Goal: Transaction & Acquisition: Purchase product/service

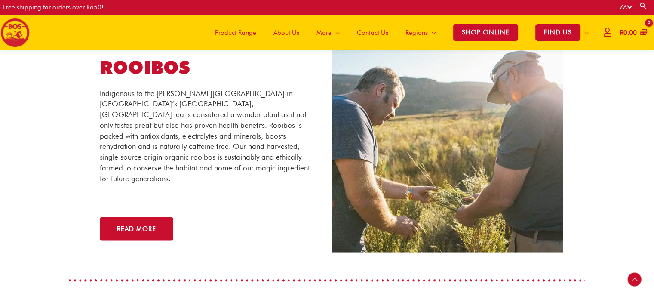
scroll to position [1440, 0]
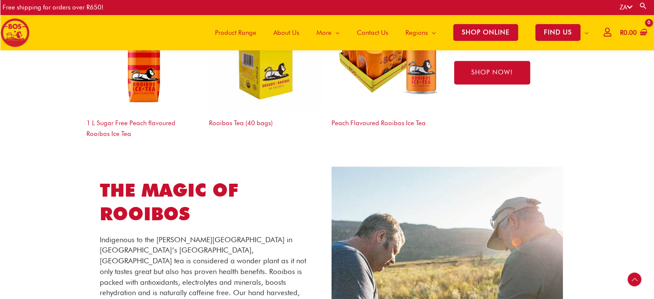
click at [238, 33] on span "Product Range" at bounding box center [235, 33] width 41 height 26
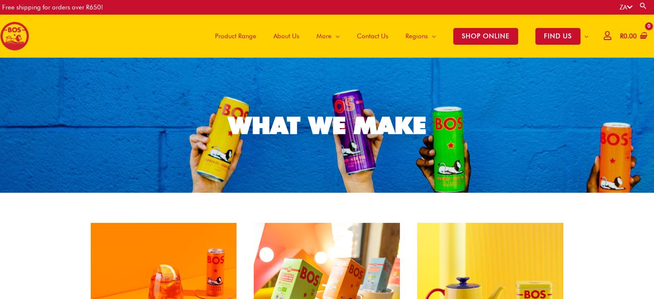
click at [292, 36] on span "About Us" at bounding box center [287, 36] width 26 height 26
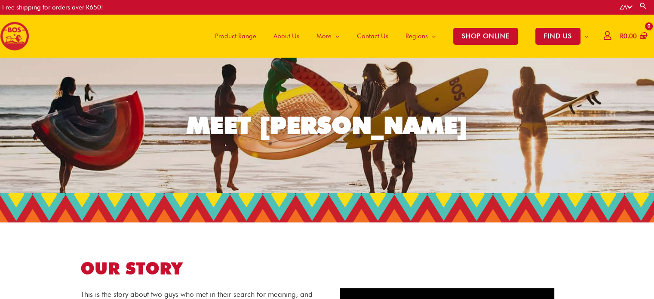
click at [284, 34] on span "About Us" at bounding box center [287, 36] width 26 height 26
click at [241, 34] on span "Product Range" at bounding box center [235, 36] width 41 height 26
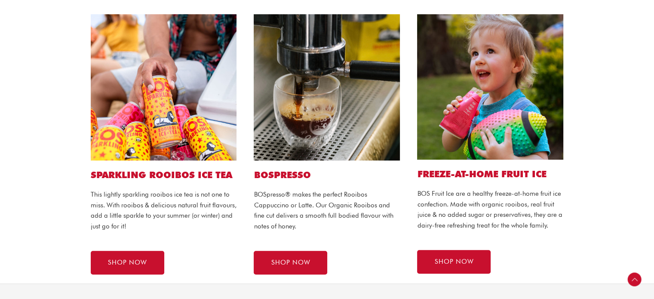
scroll to position [476, 0]
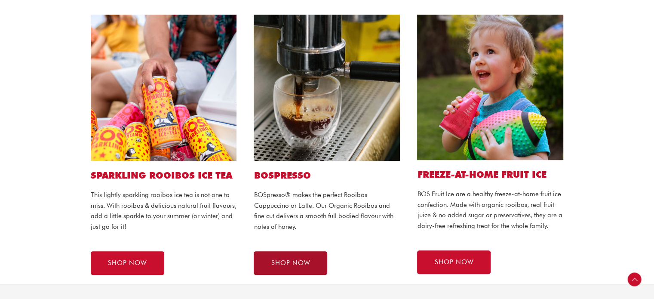
click at [287, 260] on span "SHOP NOW" at bounding box center [290, 263] width 39 height 6
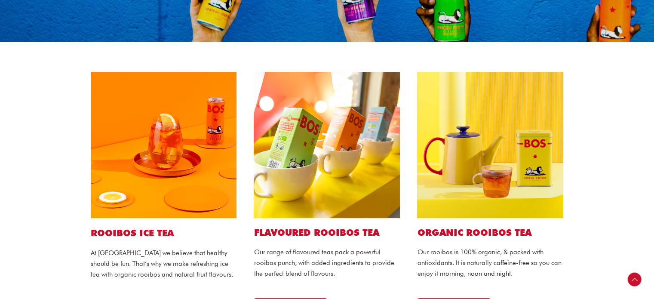
scroll to position [151, 0]
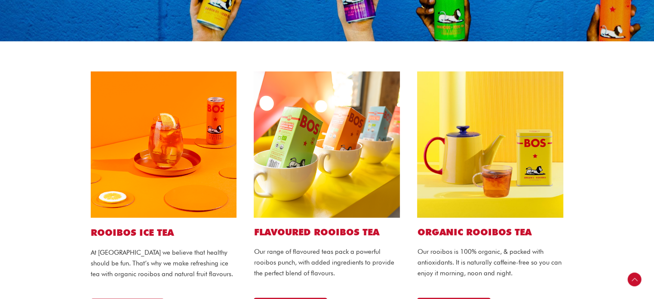
click at [193, 170] on img at bounding box center [164, 144] width 146 height 146
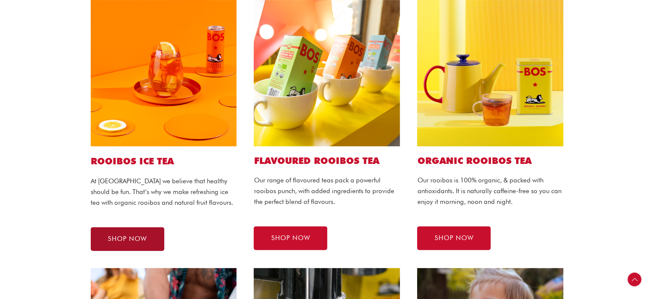
click at [145, 230] on link "SHOP NOW" at bounding box center [128, 239] width 74 height 24
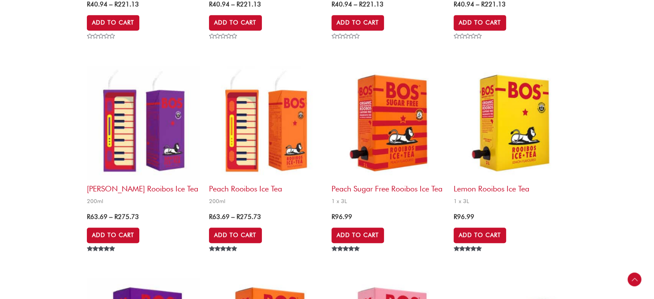
scroll to position [468, 0]
